Goal: Check status

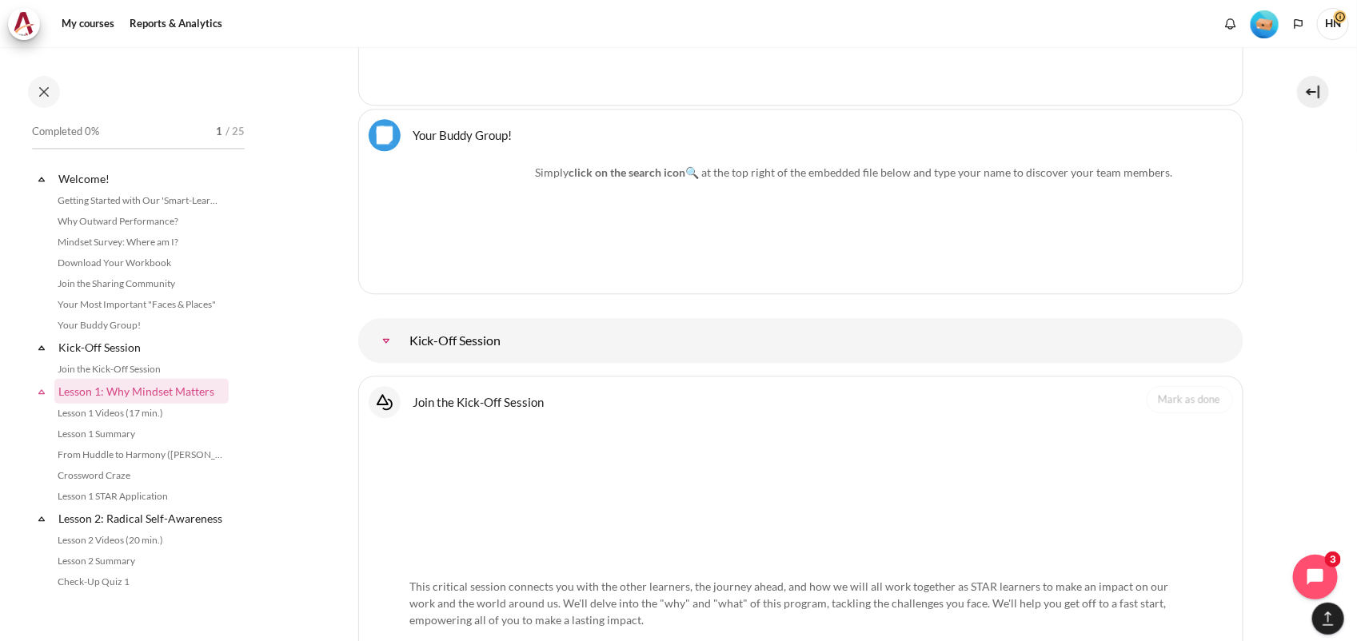
scroll to position [1166, 0]
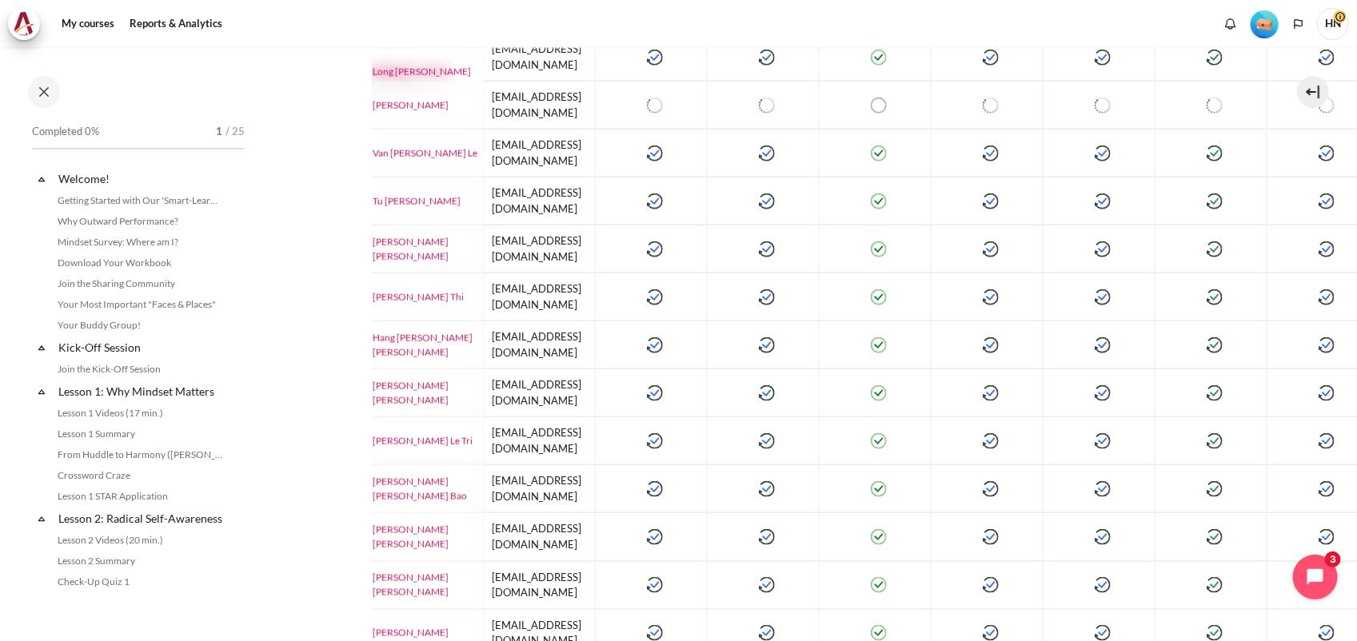
scroll to position [699, 0]
